Goal: Transaction & Acquisition: Book appointment/travel/reservation

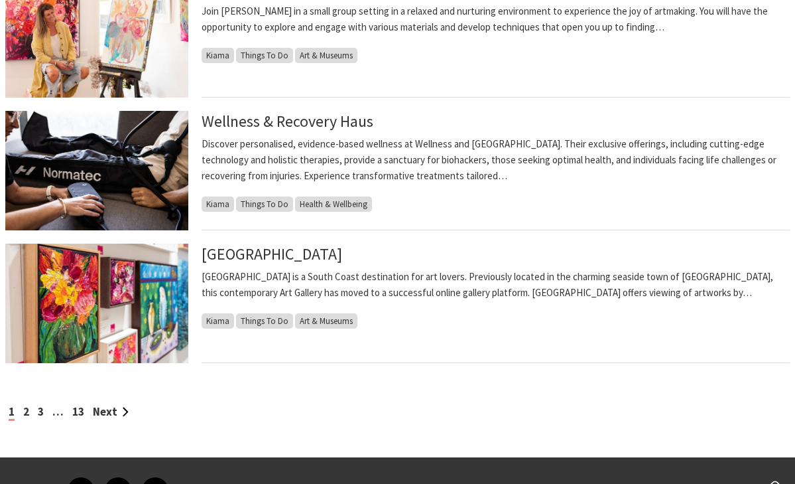
scroll to position [1321, 0]
click at [103, 408] on link "Next" at bounding box center [111, 411] width 36 height 15
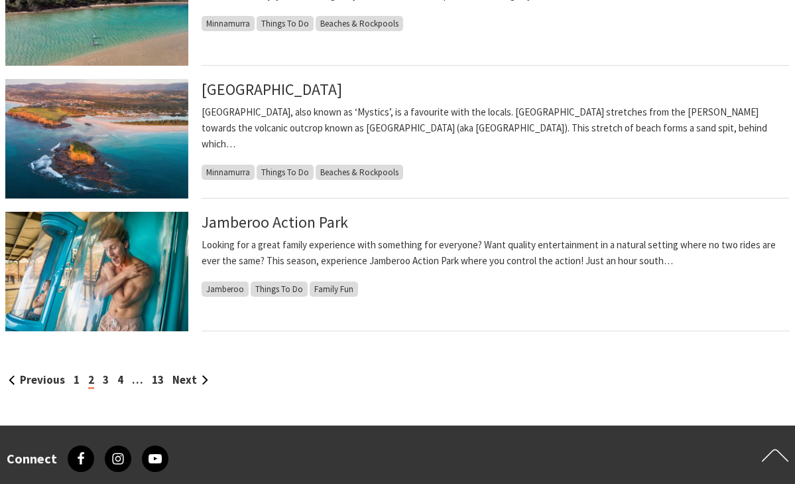
scroll to position [1355, 0]
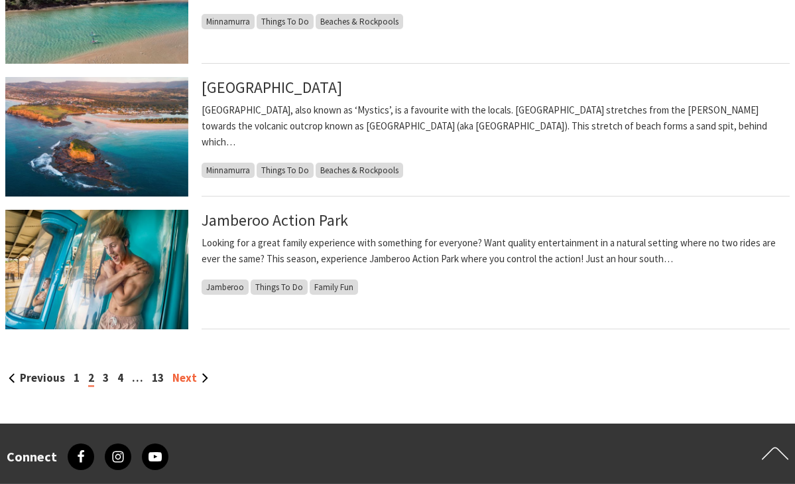
click at [175, 374] on link "Next" at bounding box center [190, 377] width 36 height 15
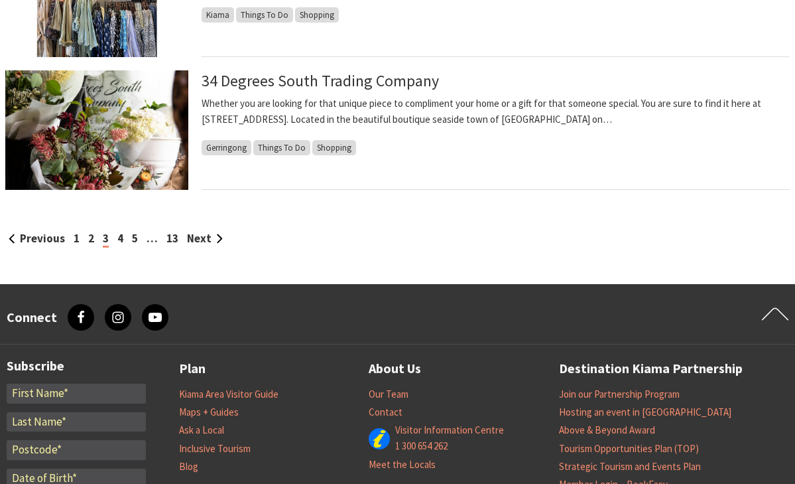
scroll to position [1504, 0]
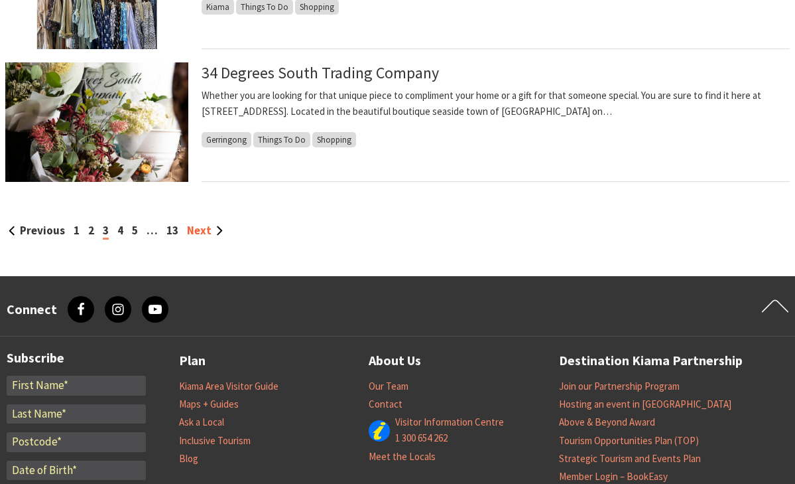
click at [197, 231] on link "Next" at bounding box center [205, 230] width 36 height 15
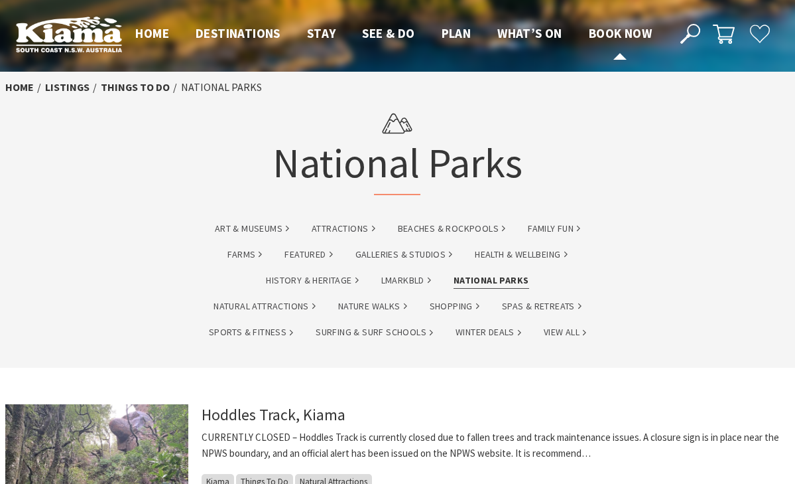
click at [604, 34] on link "Book now" at bounding box center [620, 33] width 63 height 17
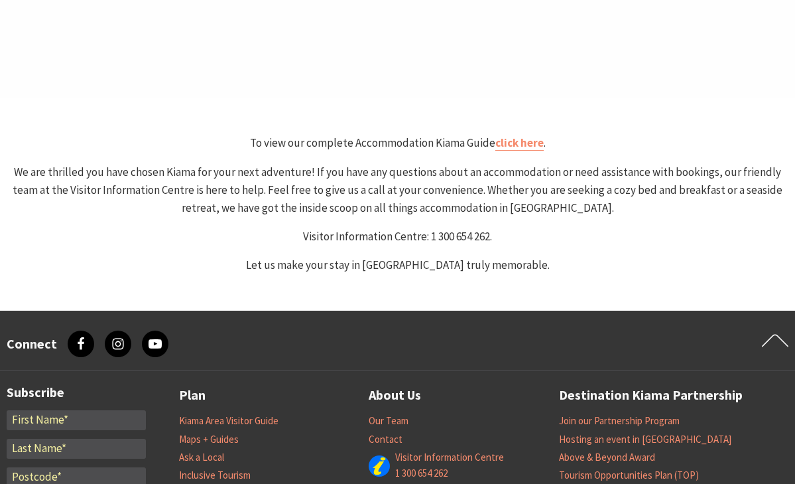
select select "3"
select select "2"
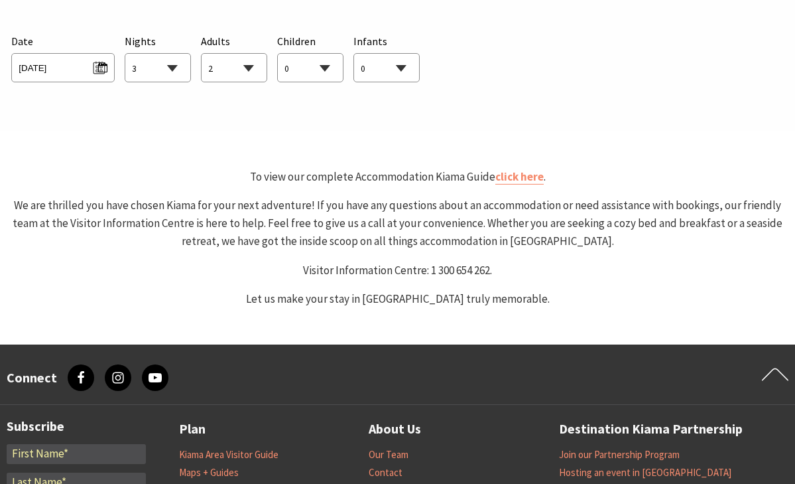
scroll to position [772, 0]
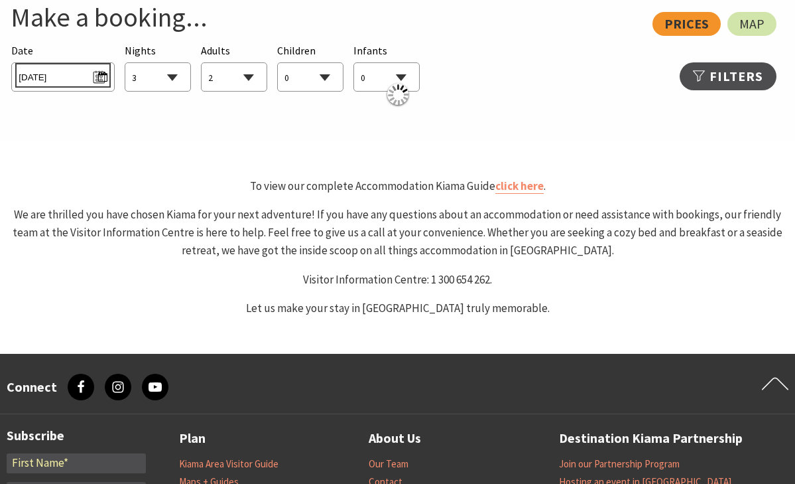
click at [101, 76] on span "Wed 10/09/2025" at bounding box center [63, 75] width 88 height 18
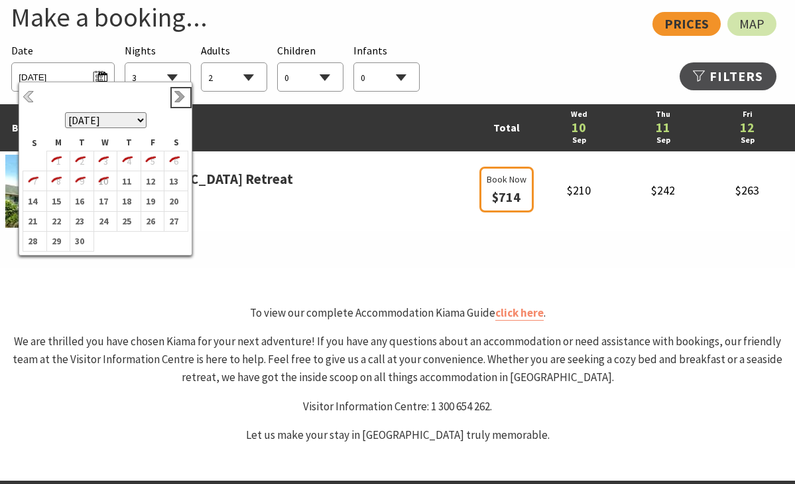
click at [178, 98] on link "Next" at bounding box center [181, 97] width 15 height 15
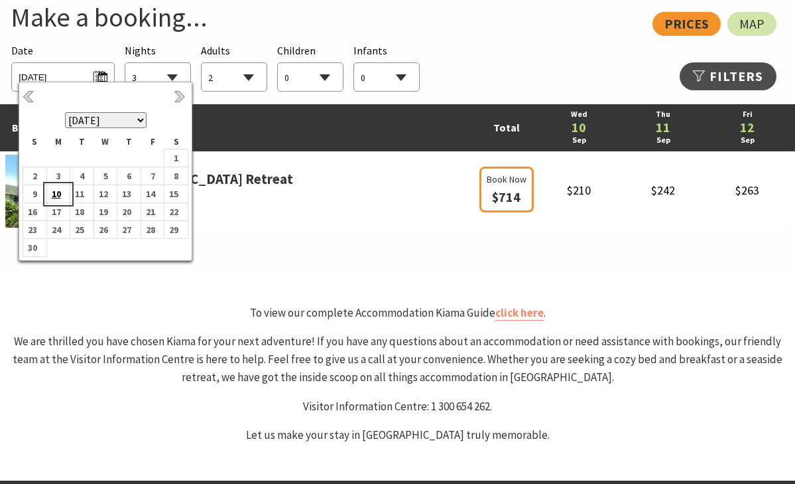
click at [59, 194] on b "10" at bounding box center [55, 193] width 17 height 17
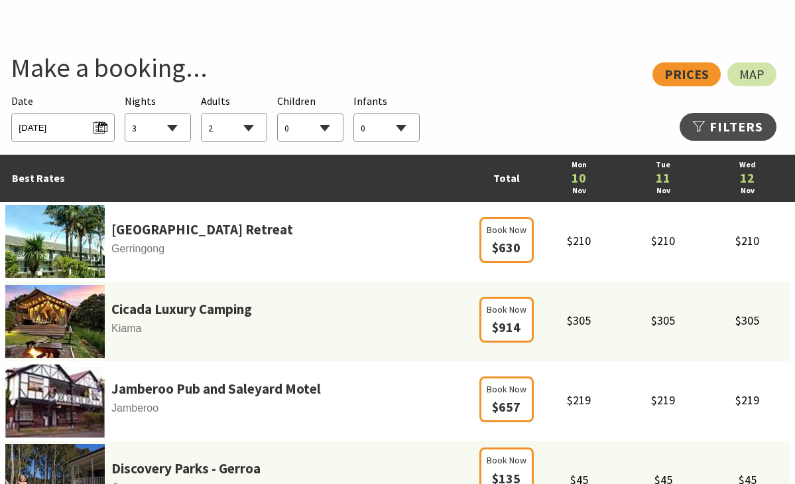
scroll to position [595, 0]
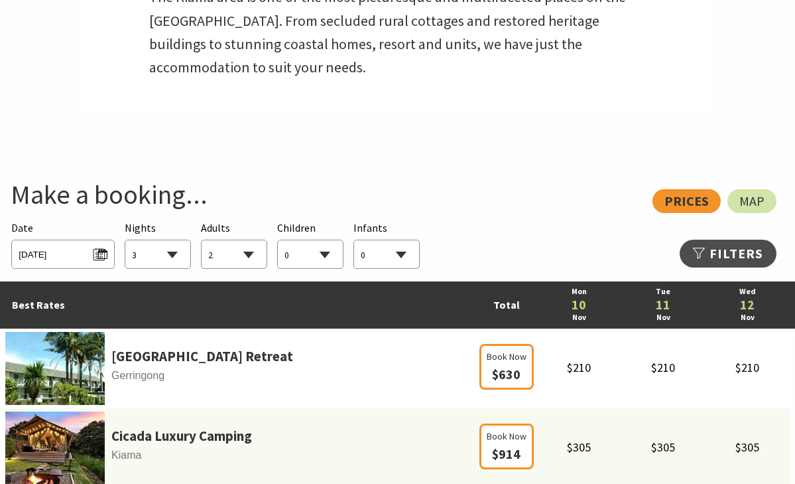
select select "1"
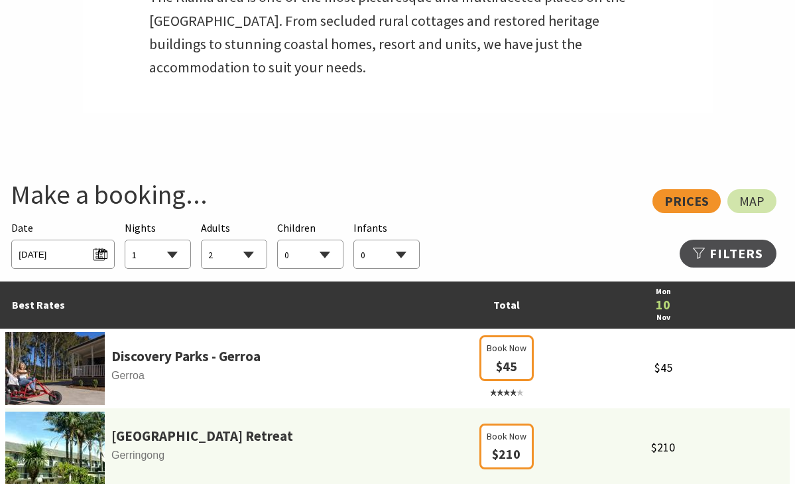
select select "4"
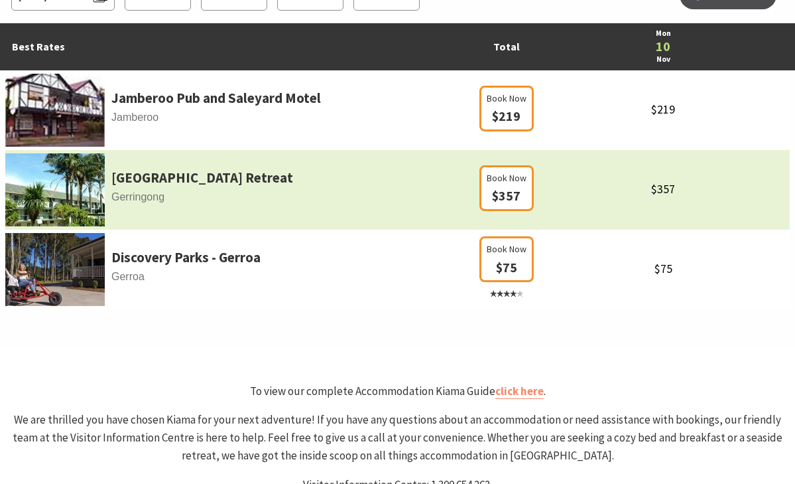
scroll to position [835, 0]
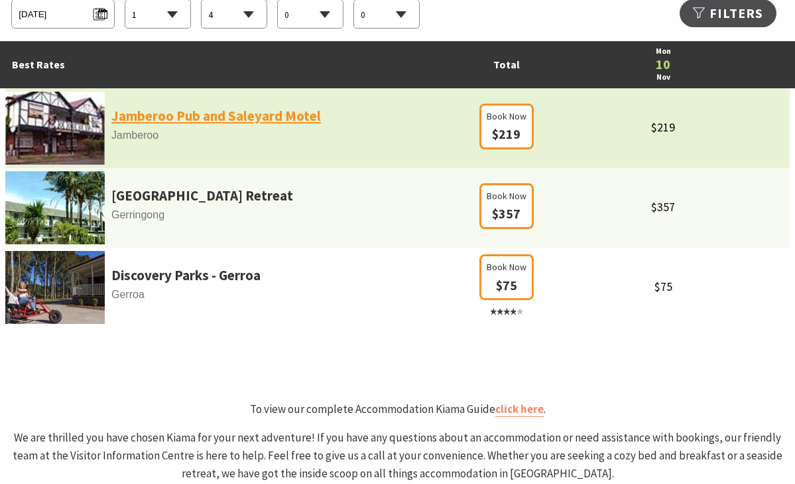
click at [161, 109] on link "Jamberoo Pub and Saleyard Motel" at bounding box center [216, 116] width 210 height 23
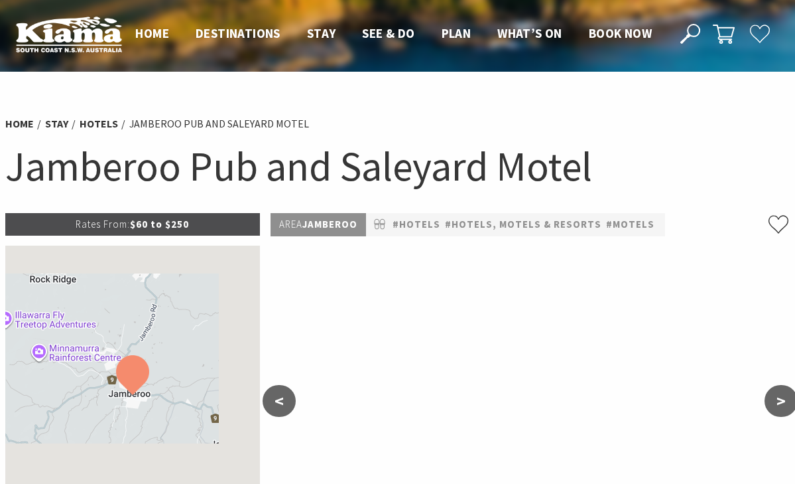
select select "4"
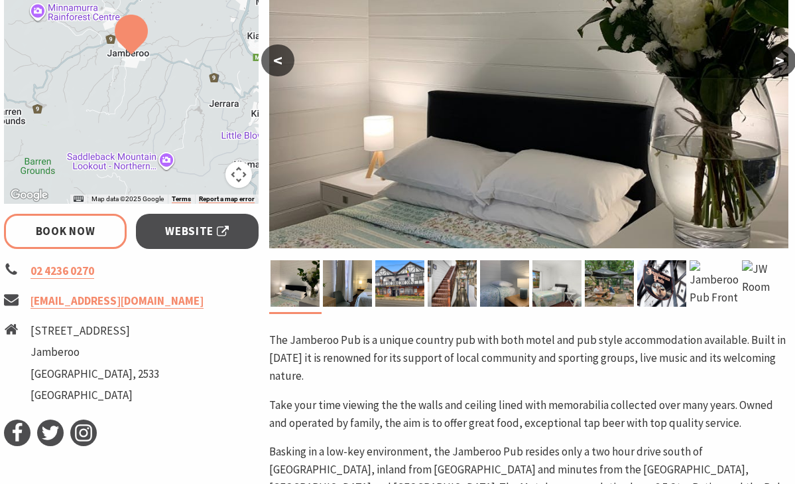
scroll to position [335, 1]
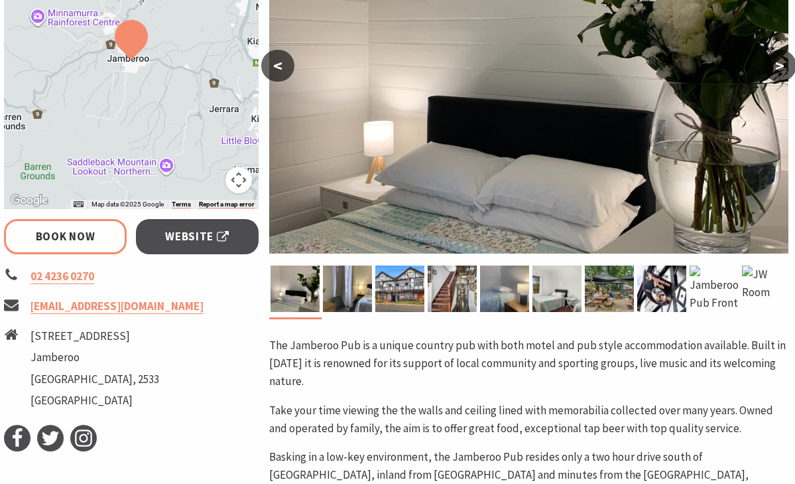
click at [511, 134] on img at bounding box center [529, 82] width 520 height 342
click at [343, 298] on img at bounding box center [347, 288] width 49 height 46
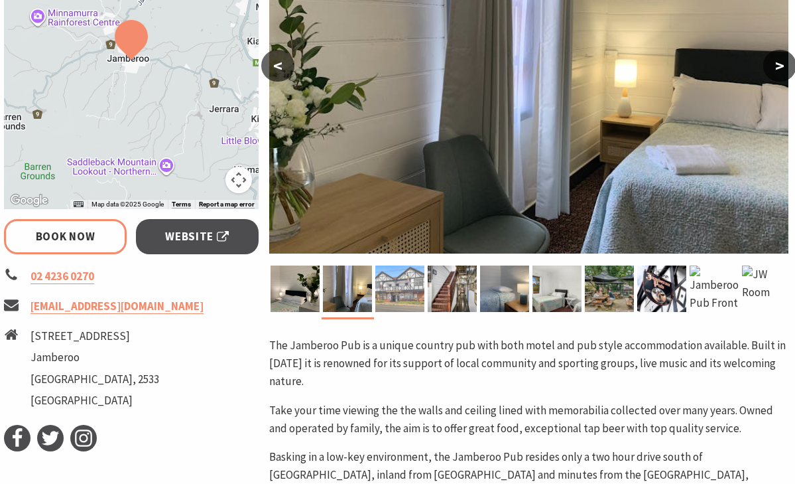
click at [398, 294] on img at bounding box center [399, 288] width 49 height 46
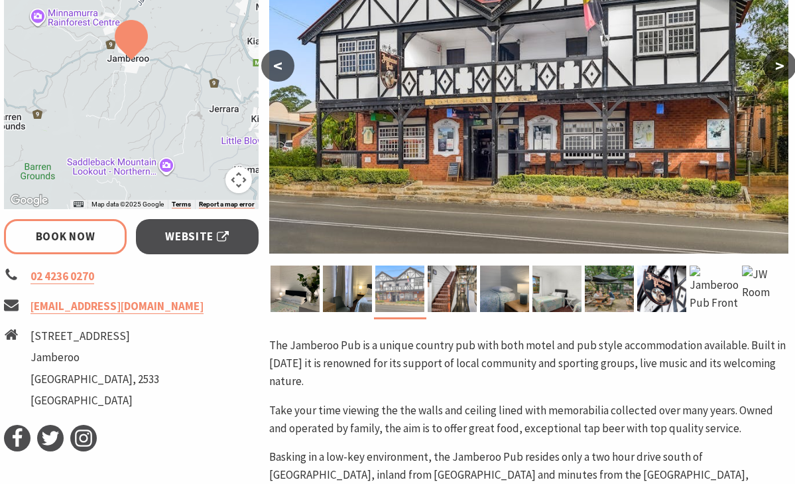
click at [420, 296] on img at bounding box center [399, 288] width 49 height 46
click at [451, 292] on img at bounding box center [452, 288] width 49 height 46
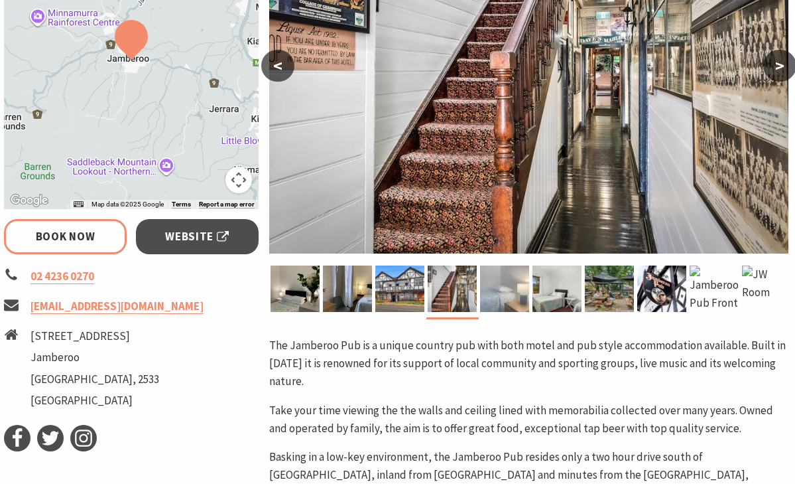
click at [507, 292] on img at bounding box center [504, 288] width 49 height 46
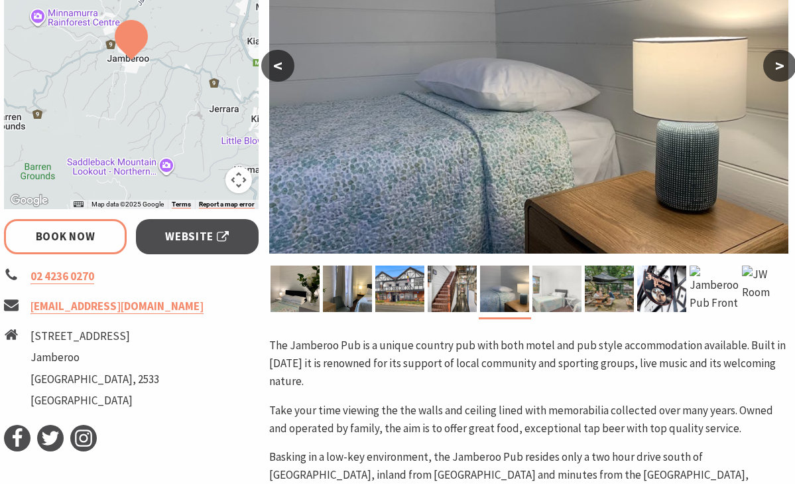
click at [544, 294] on img at bounding box center [557, 288] width 49 height 46
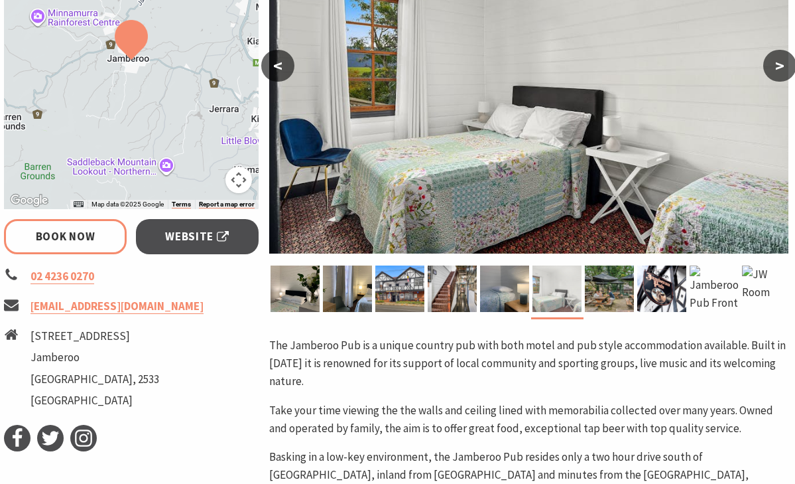
click at [567, 293] on img at bounding box center [557, 288] width 49 height 46
click at [570, 293] on img at bounding box center [557, 288] width 49 height 46
click at [590, 294] on img at bounding box center [609, 288] width 49 height 46
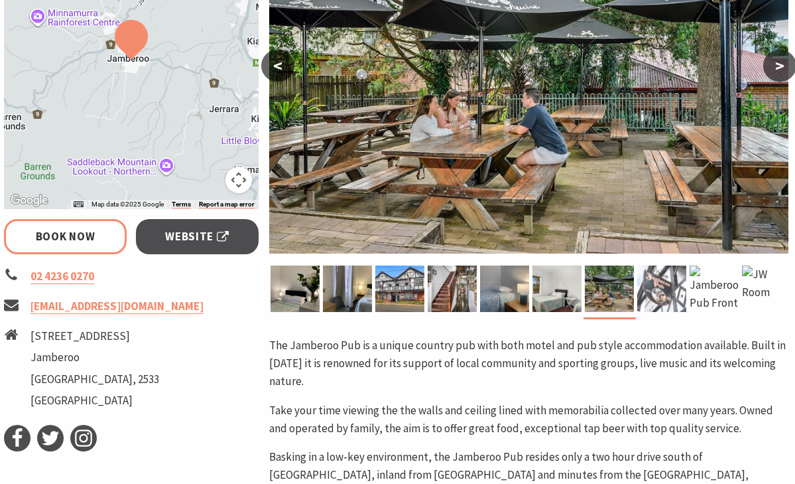
click at [670, 284] on img at bounding box center [661, 288] width 49 height 46
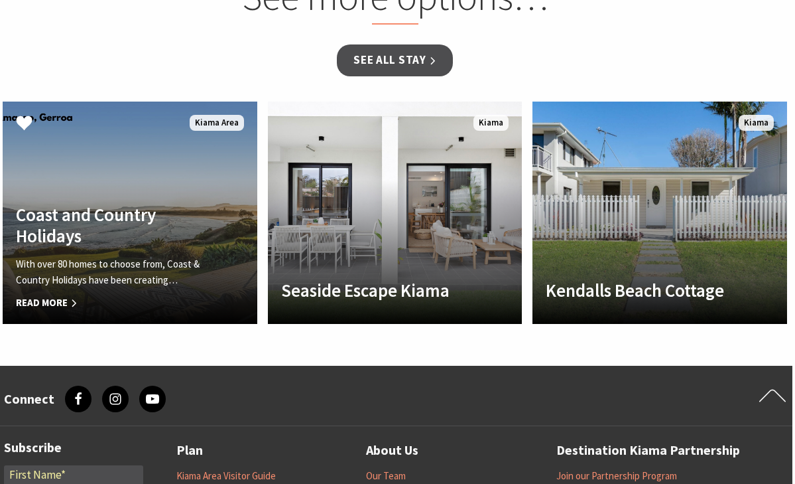
scroll to position [1535, 3]
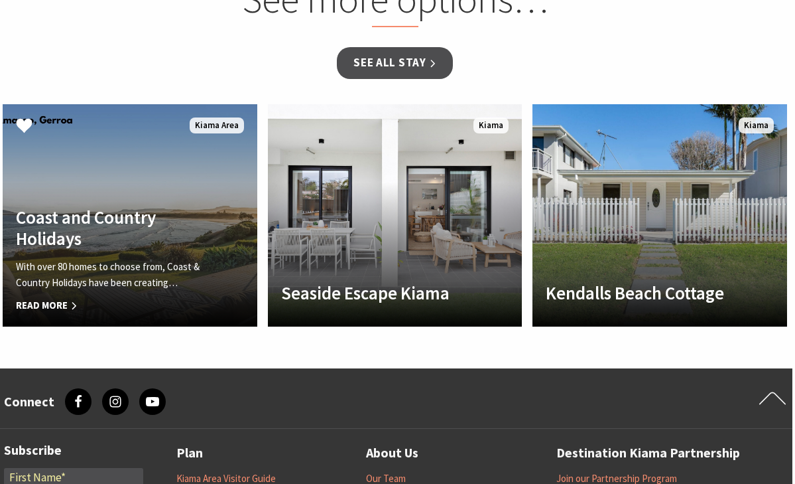
click at [207, 133] on link "Another Image Used Coast and Country Holidays With over 80 homes to choose from…" at bounding box center [130, 215] width 255 height 223
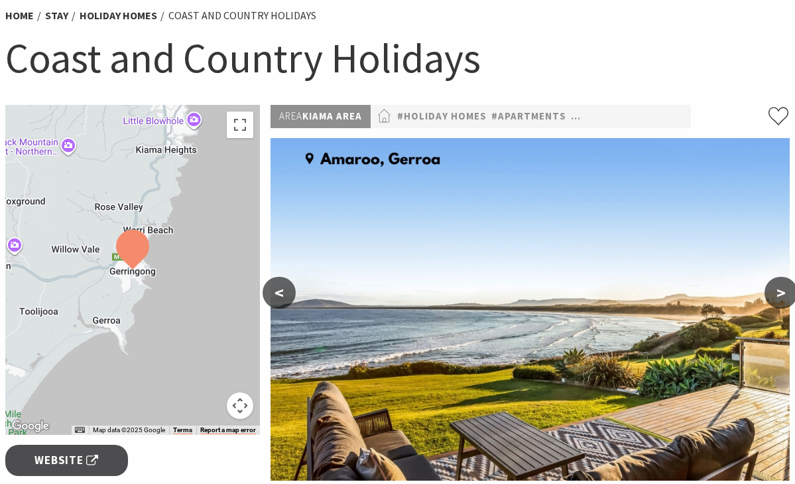
scroll to position [115, 0]
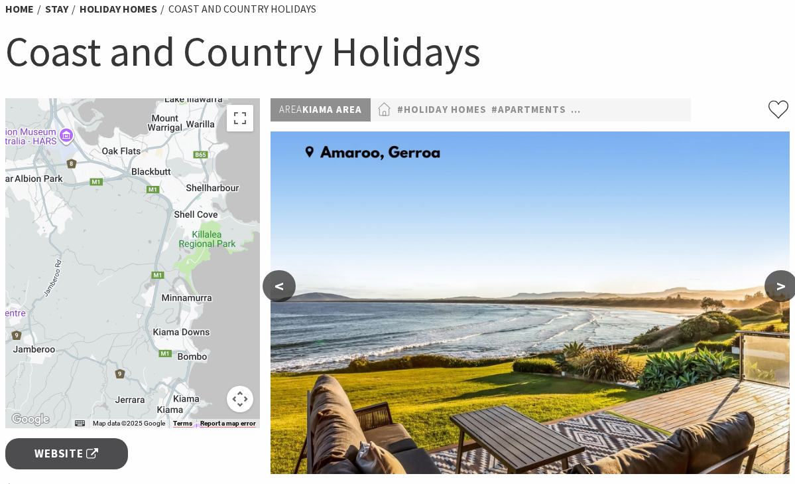
drag, startPoint x: 211, startPoint y: 208, endPoint x: 212, endPoint y: 527, distance: 319.0
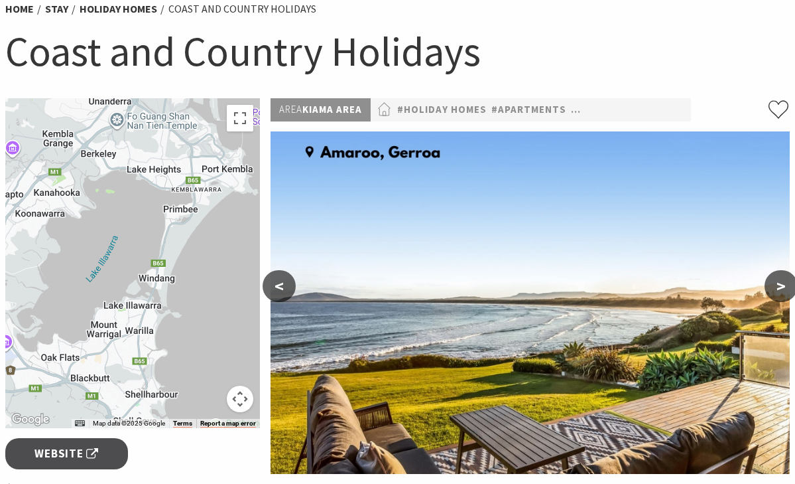
drag, startPoint x: 235, startPoint y: 309, endPoint x: 175, endPoint y: 519, distance: 218.6
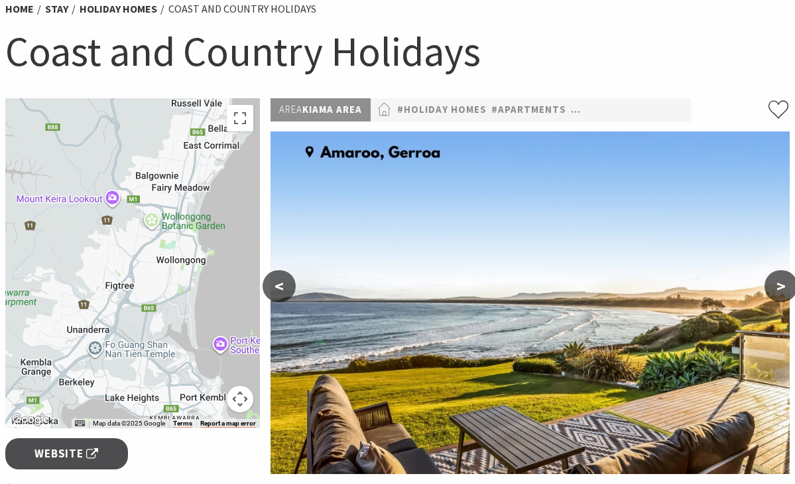
drag, startPoint x: 233, startPoint y: 255, endPoint x: 186, endPoint y: 506, distance: 255.1
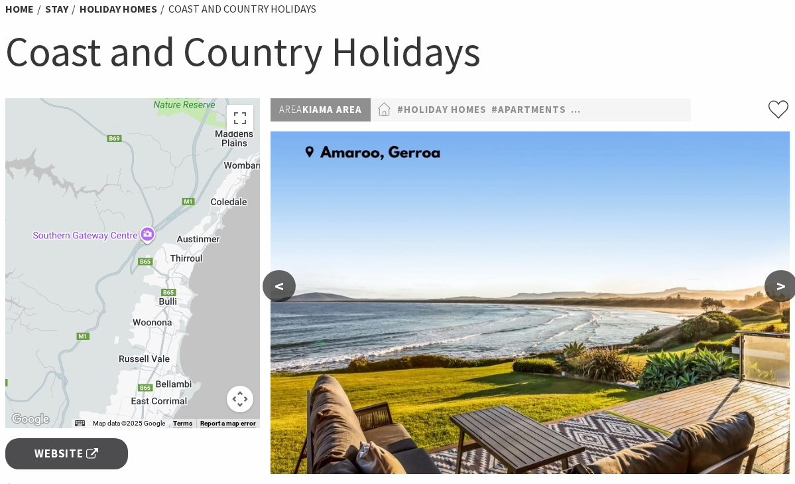
drag, startPoint x: 216, startPoint y: 247, endPoint x: 196, endPoint y: 481, distance: 235.0
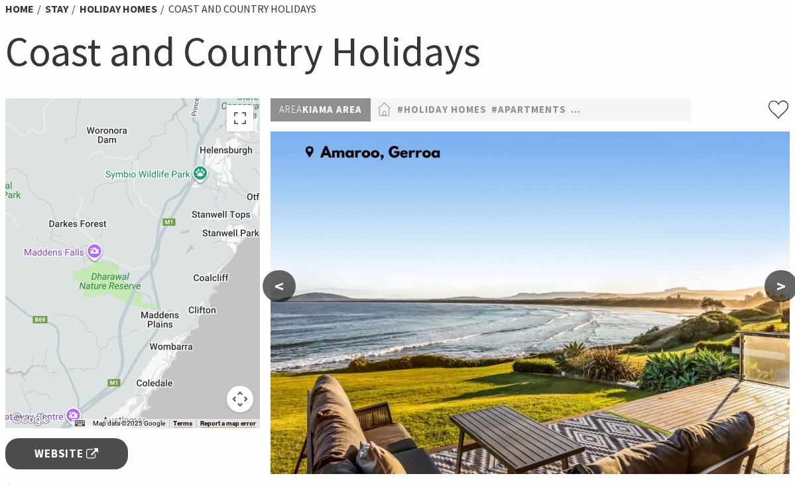
drag, startPoint x: 208, startPoint y: 346, endPoint x: 134, endPoint y: 527, distance: 195.7
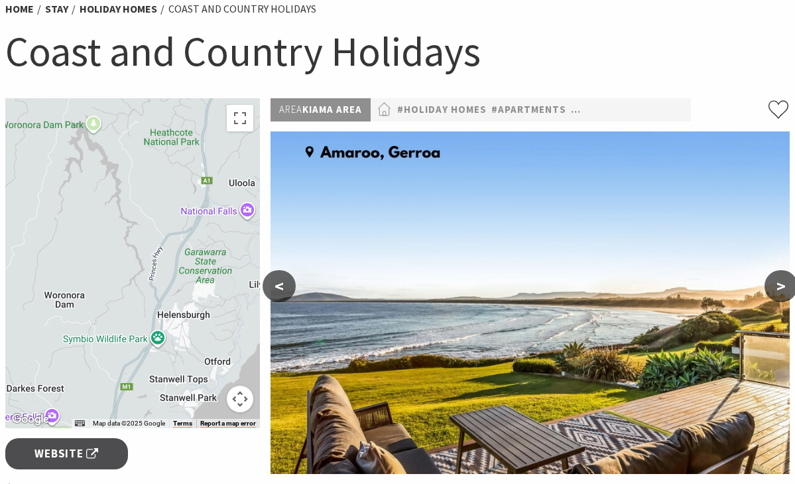
drag, startPoint x: 235, startPoint y: 301, endPoint x: 190, endPoint y: 469, distance: 173.6
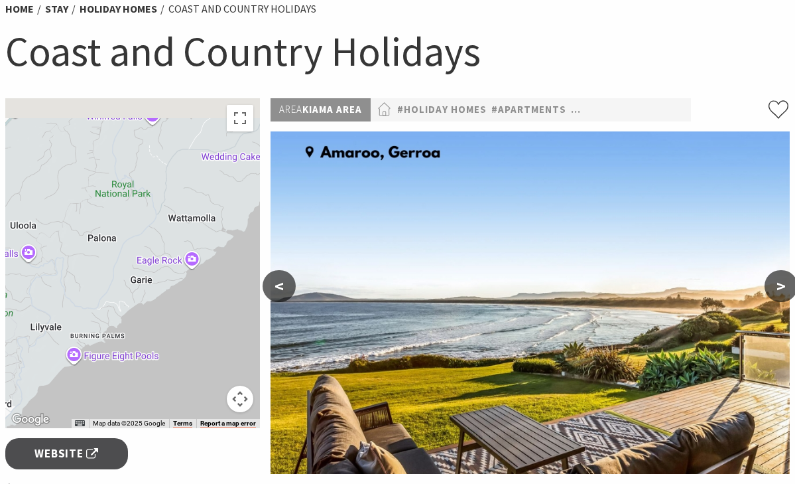
drag, startPoint x: 238, startPoint y: 322, endPoint x: 23, endPoint y: 361, distance: 219.2
click at [23, 361] on div at bounding box center [132, 263] width 255 height 330
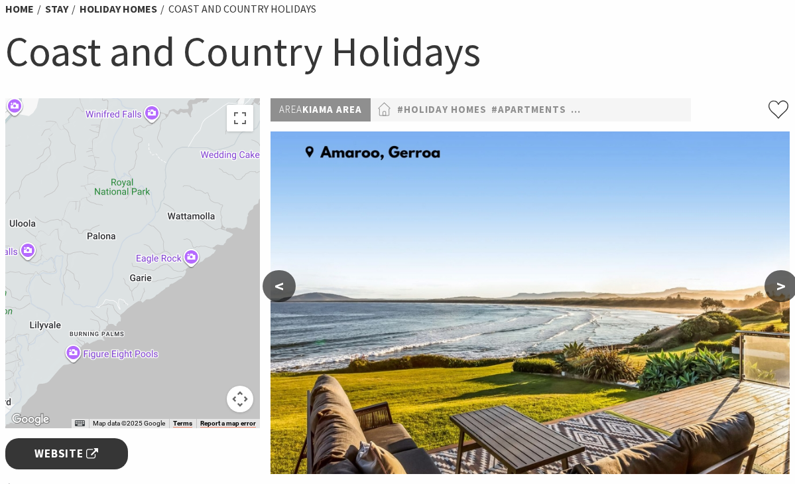
drag, startPoint x: 170, startPoint y: 350, endPoint x: 113, endPoint y: 462, distance: 125.8
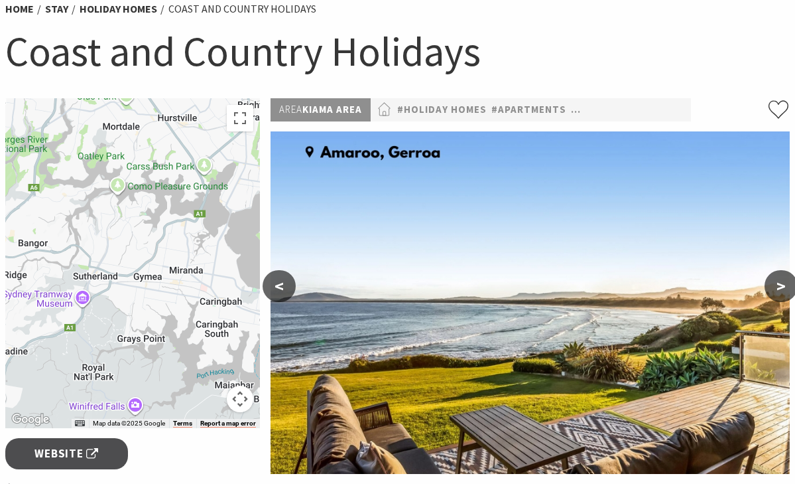
drag, startPoint x: 241, startPoint y: 346, endPoint x: 292, endPoint y: 527, distance: 187.9
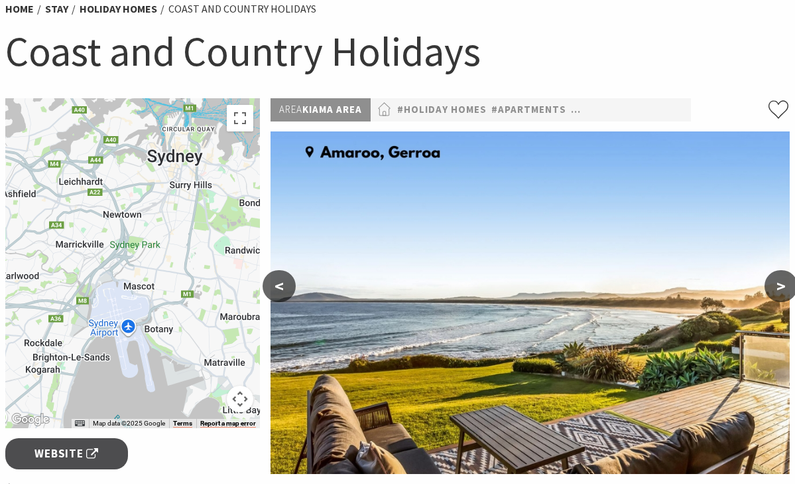
drag, startPoint x: 191, startPoint y: 296, endPoint x: -44, endPoint y: 527, distance: 329.2
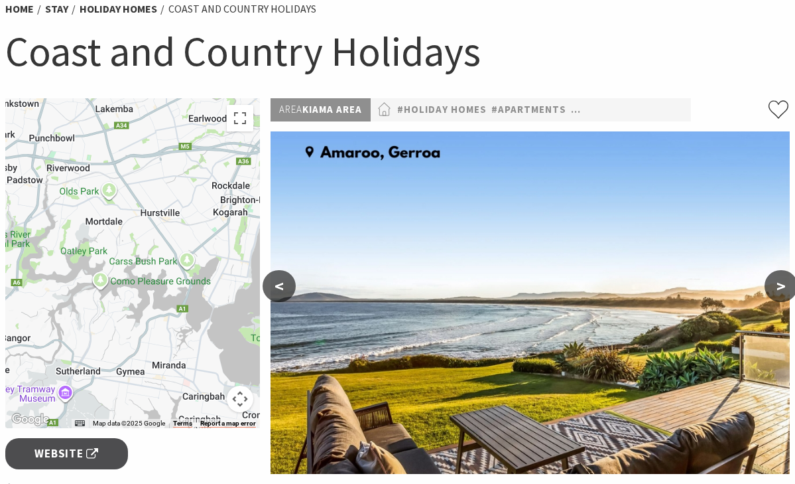
drag, startPoint x: 70, startPoint y: 306, endPoint x: 273, endPoint y: 137, distance: 264.3
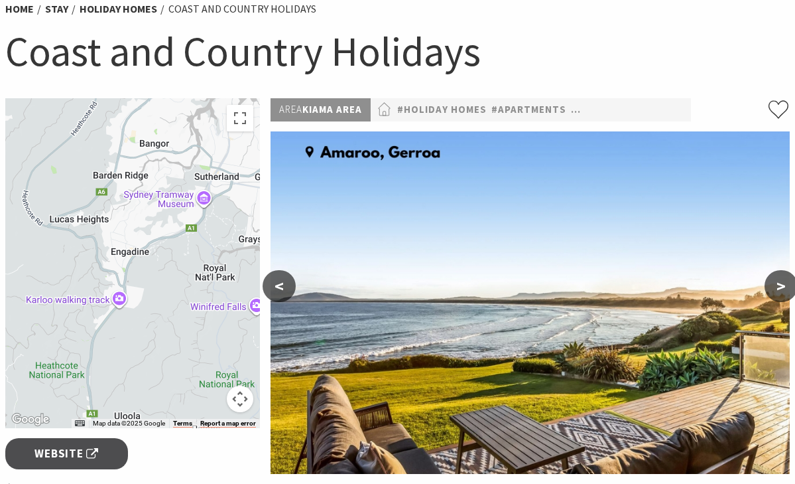
drag, startPoint x: 174, startPoint y: 384, endPoint x: 302, endPoint y: 196, distance: 228.1
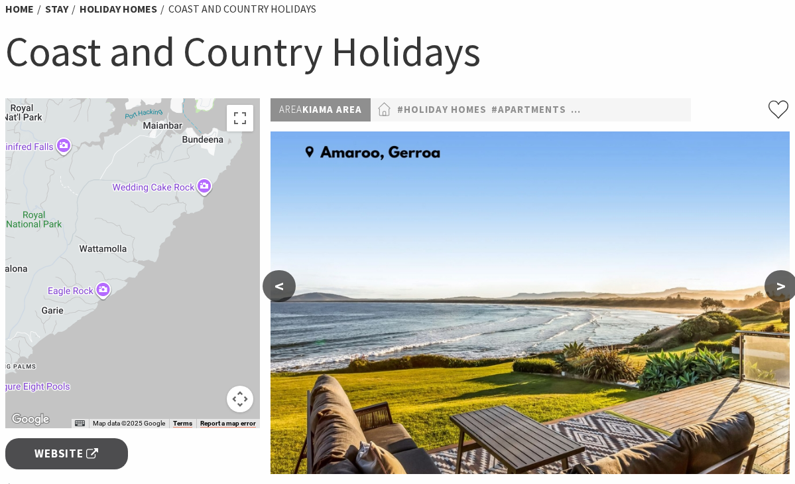
drag, startPoint x: 166, startPoint y: 346, endPoint x: -29, endPoint y: 185, distance: 253.0
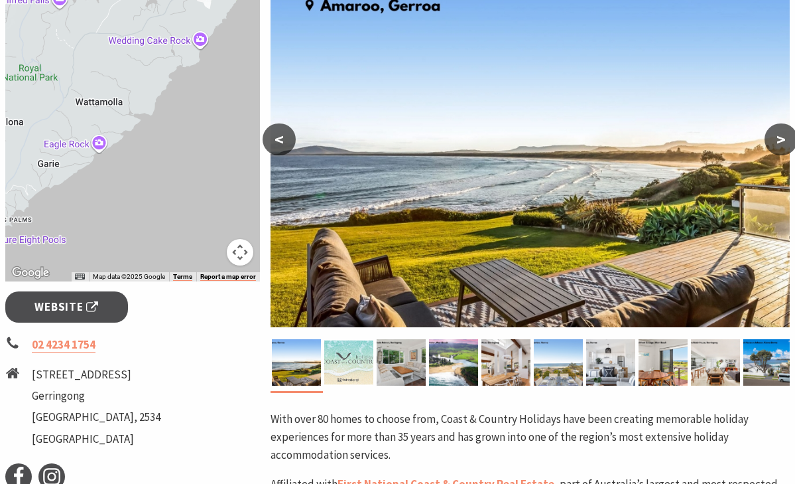
scroll to position [255, 0]
